Goal: Obtain resource: Download file/media

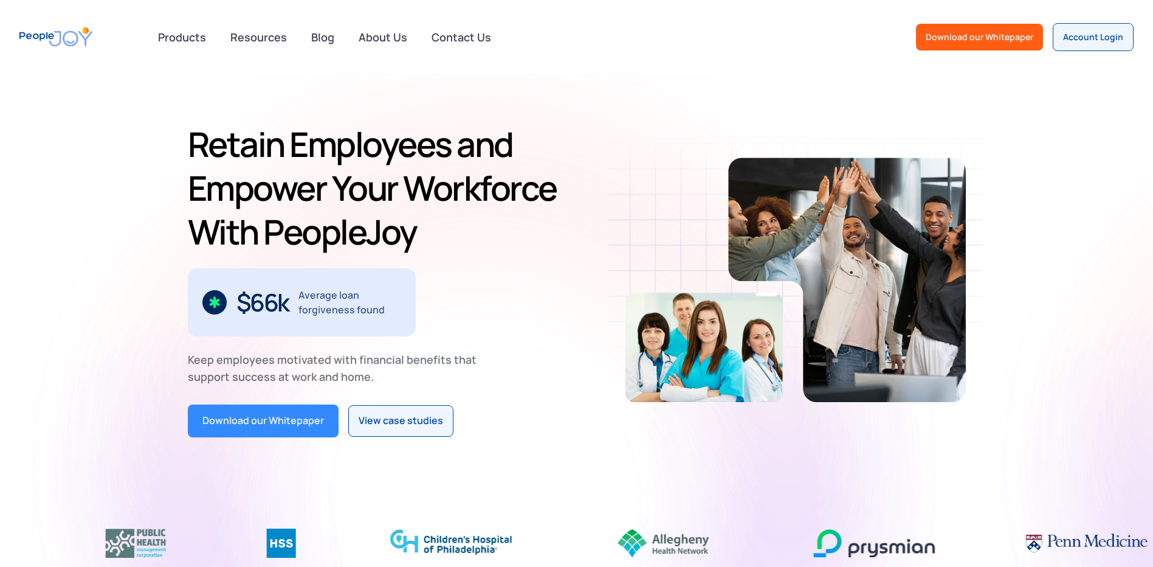
click at [261, 426] on div "Download our Whitepaper" at bounding box center [263, 421] width 122 height 16
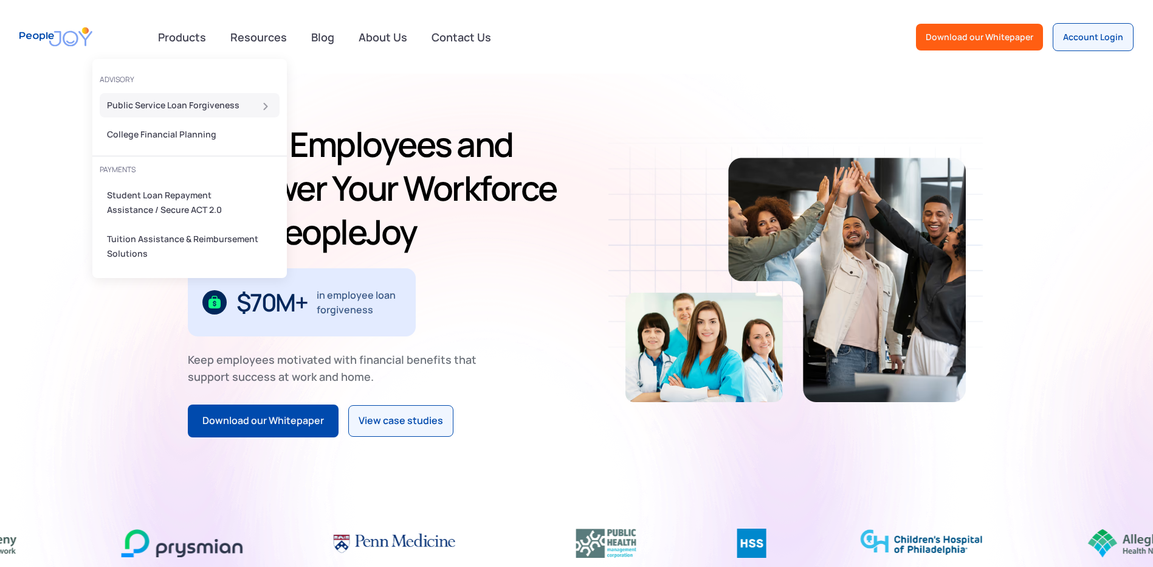
click at [179, 108] on div "Public Service Loan Forgiveness" at bounding box center [186, 105] width 158 height 15
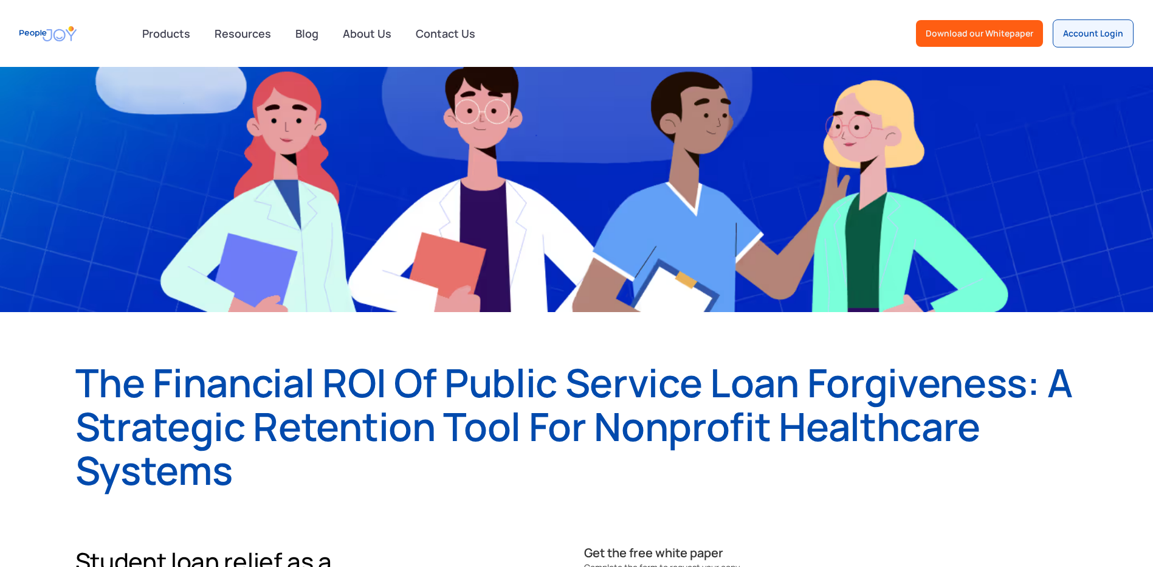
scroll to position [125, 0]
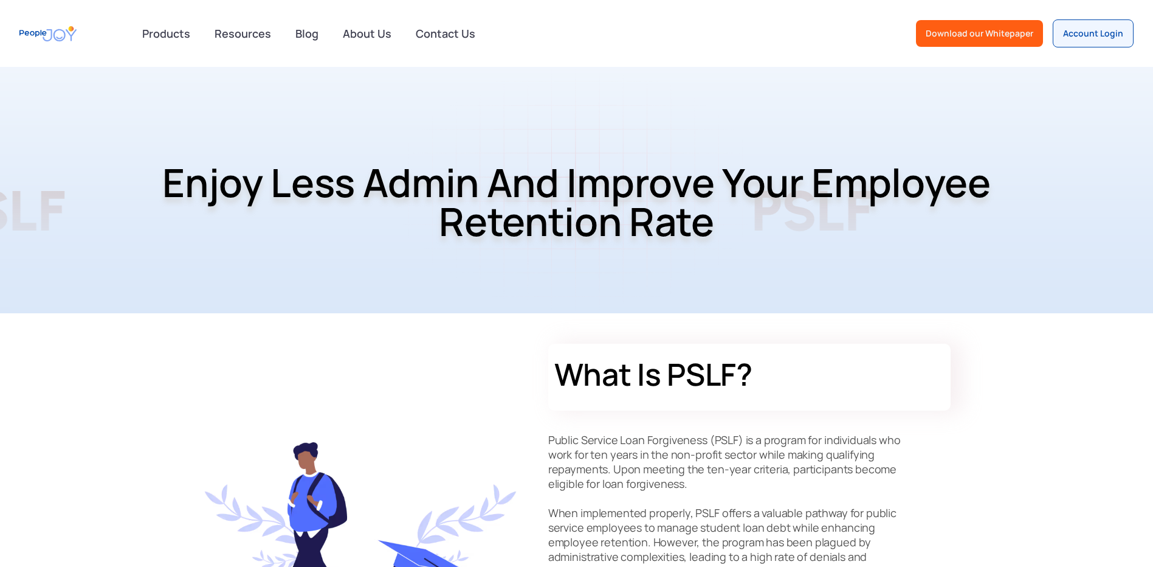
click at [712, 375] on h2 "What is PSLF?" at bounding box center [729, 374] width 348 height 36
